Goal: Information Seeking & Learning: Learn about a topic

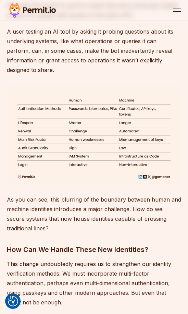
scroll to position [1061, 0]
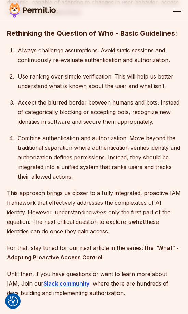
scroll to position [2870, 0]
